Goal: Information Seeking & Learning: Learn about a topic

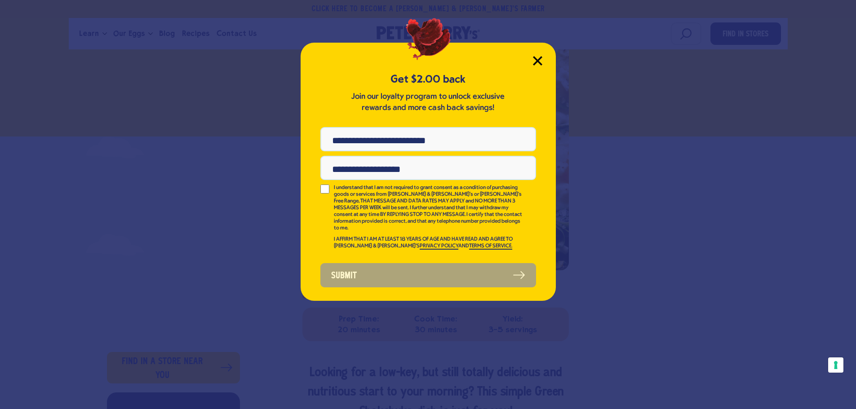
click at [539, 57] on icon "Close Modal" at bounding box center [537, 60] width 9 height 9
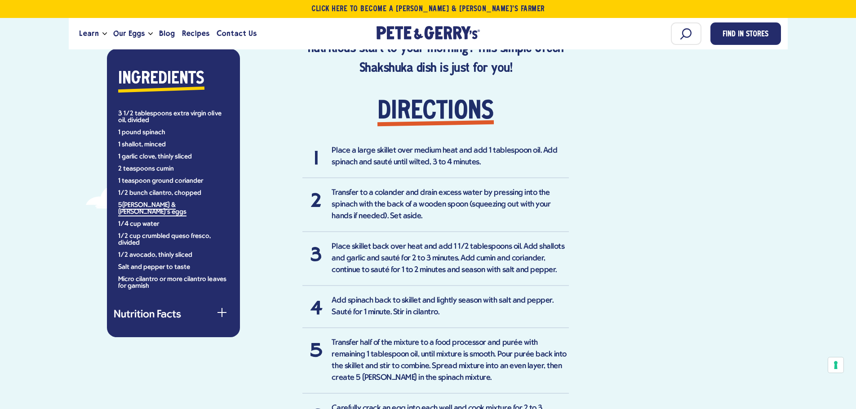
scroll to position [525, 0]
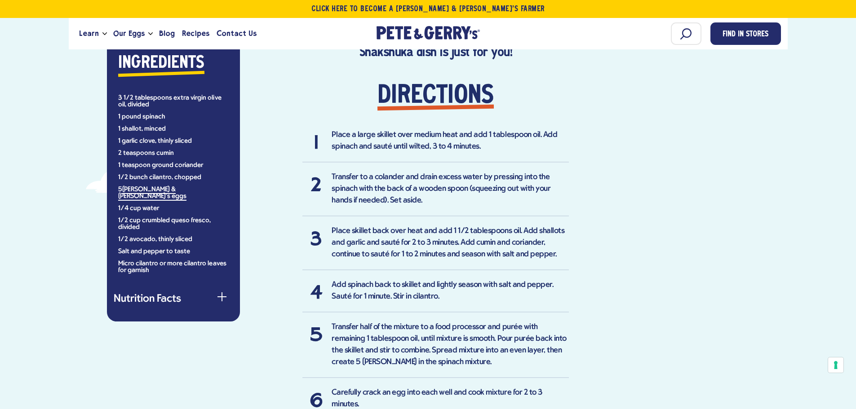
click at [466, 147] on li "Place a large skillet over medium heat and add 1 tablespoon oil. Add spinach an…" at bounding box center [435, 145] width 266 height 33
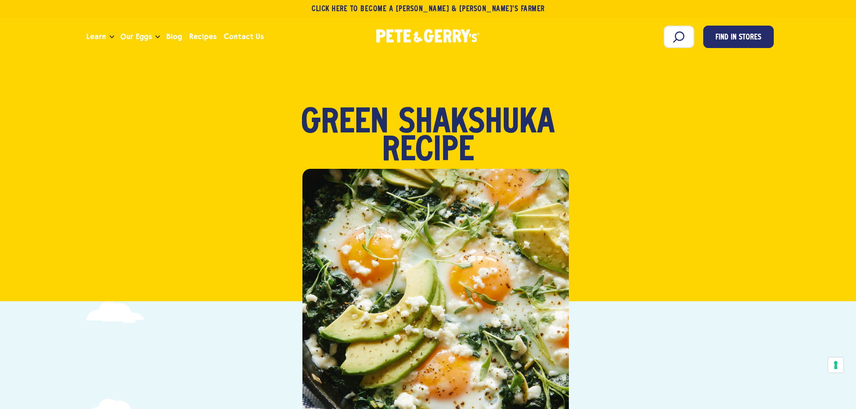
scroll to position [0, 0]
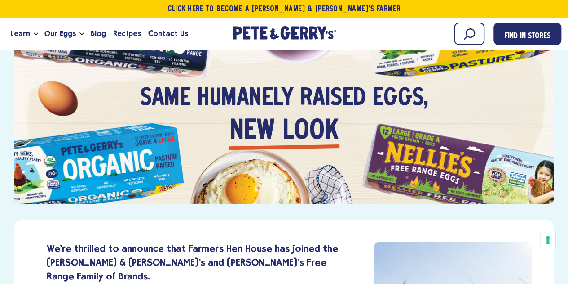
scroll to position [90, 0]
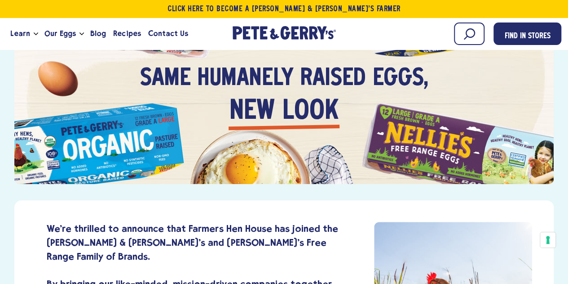
click at [280, 129] on div "Same humanely raised eggs, new look" at bounding box center [285, 84] width 332 height 145
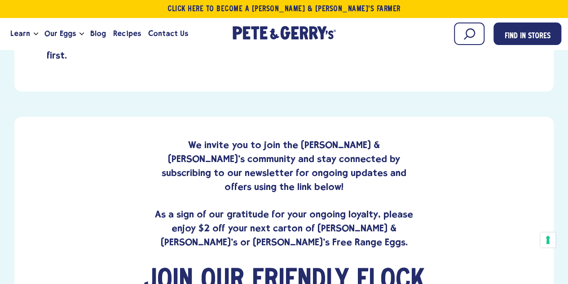
scroll to position [539, 0]
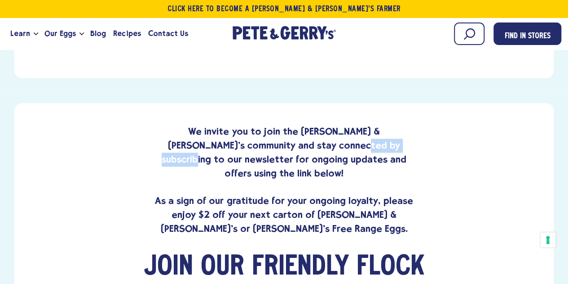
drag, startPoint x: 300, startPoint y: 102, endPoint x: 368, endPoint y: 110, distance: 68.8
click at [368, 124] on p "We invite you to join the Pete & Gerry's community and stay connected by subscr…" at bounding box center [284, 179] width 259 height 111
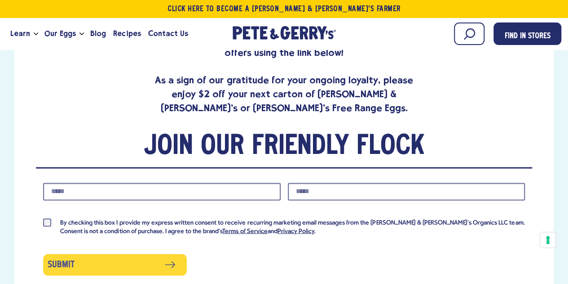
scroll to position [674, 0]
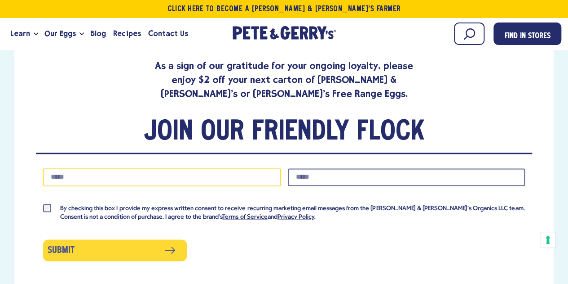
click at [167, 168] on input "Phone Number" at bounding box center [162, 177] width 238 height 18
drag, startPoint x: 167, startPoint y: 122, endPoint x: 177, endPoint y: 113, distance: 13.4
click at [167, 168] on input "Phone Number" at bounding box center [162, 177] width 238 height 18
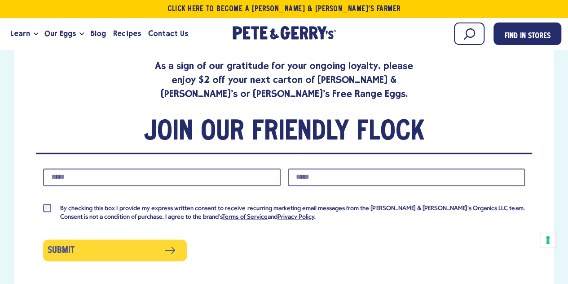
click at [235, 115] on h2 "Join Our Friendly Flock" at bounding box center [284, 132] width 497 height 35
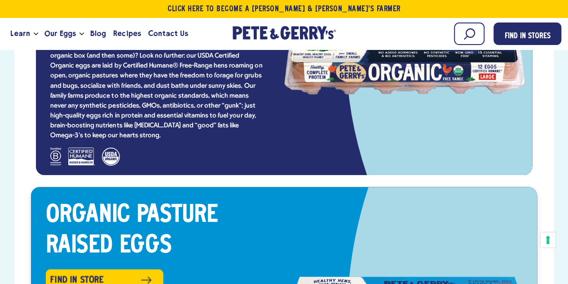
scroll to position [1753, 0]
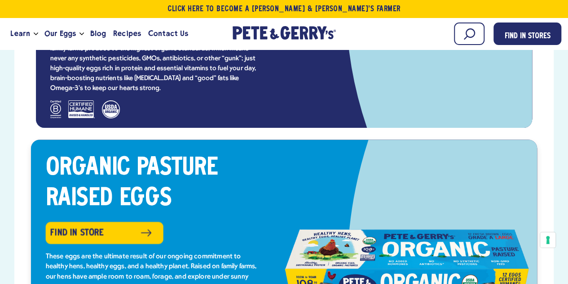
click at [226, 153] on div "Organic Pasture Raised Eggs Find in Store These eggs are the ultimate result of…" at bounding box center [154, 261] width 246 height 217
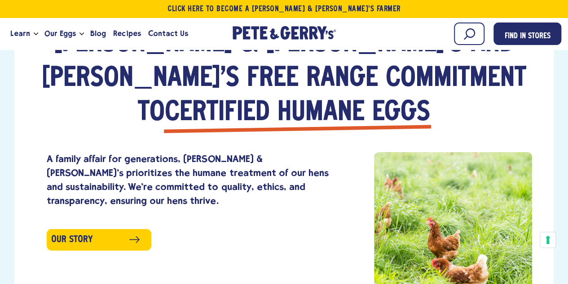
scroll to position [860, 0]
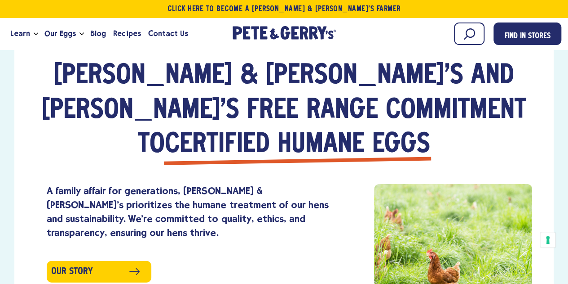
scroll to position [995, 0]
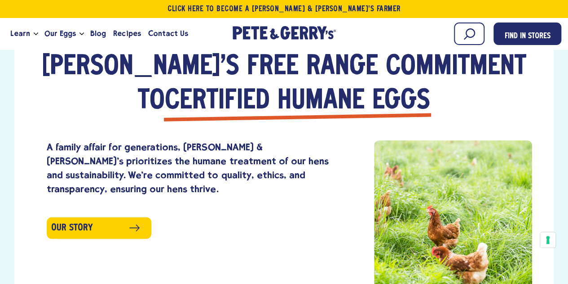
click at [494, 161] on div at bounding box center [453, 219] width 158 height 158
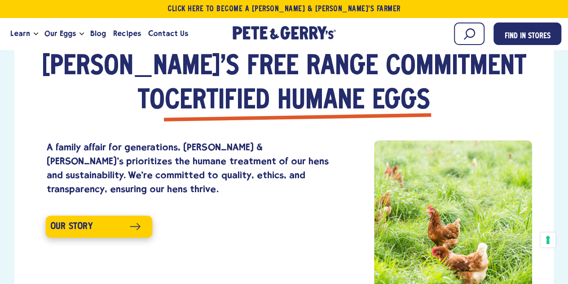
click at [89, 216] on link "Our Story" at bounding box center [99, 227] width 107 height 22
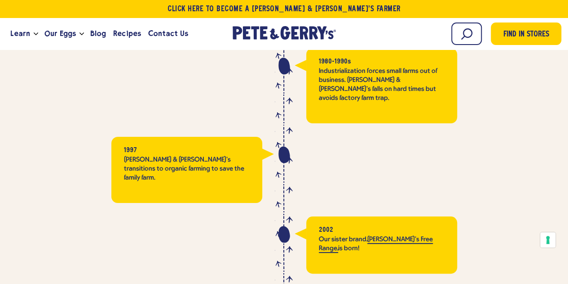
scroll to position [1618, 0]
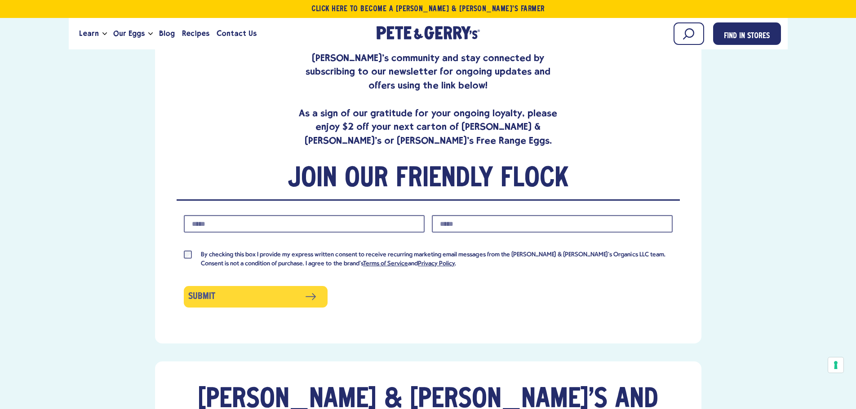
scroll to position [674, 0]
